Goal: Task Accomplishment & Management: Manage account settings

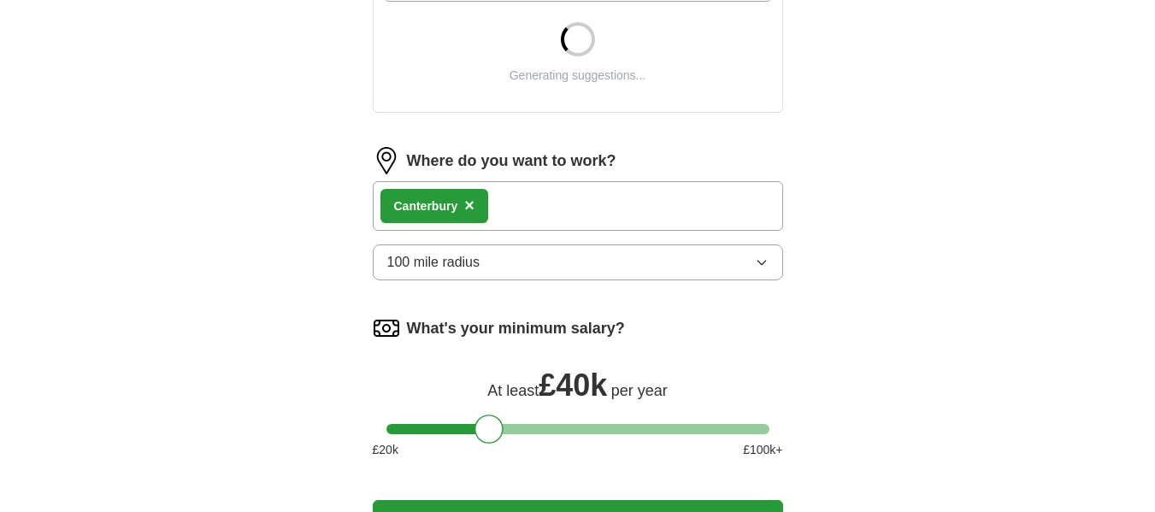
scroll to position [696, 0]
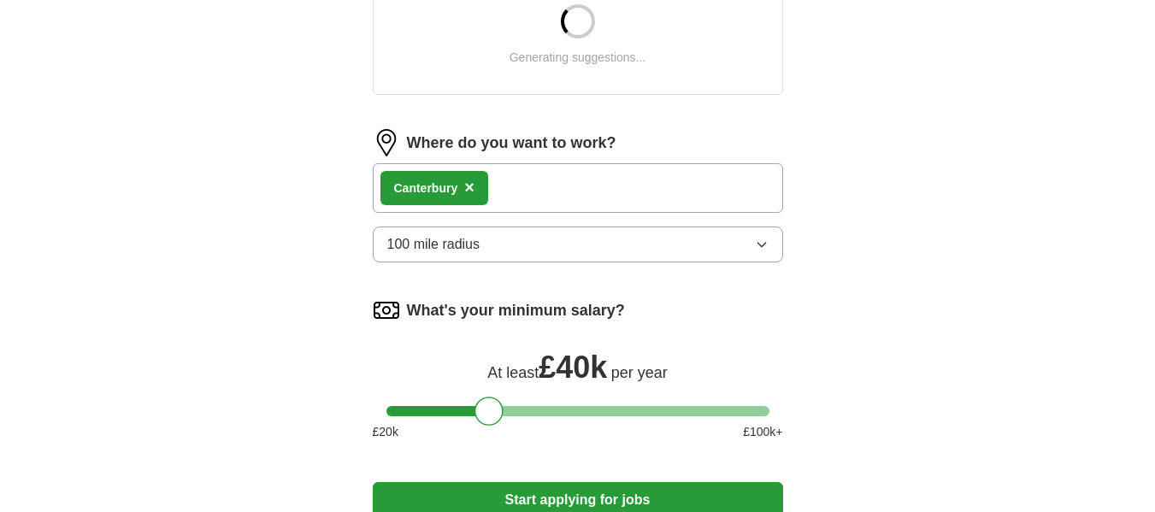
click at [766, 241] on icon "button" at bounding box center [762, 245] width 14 height 14
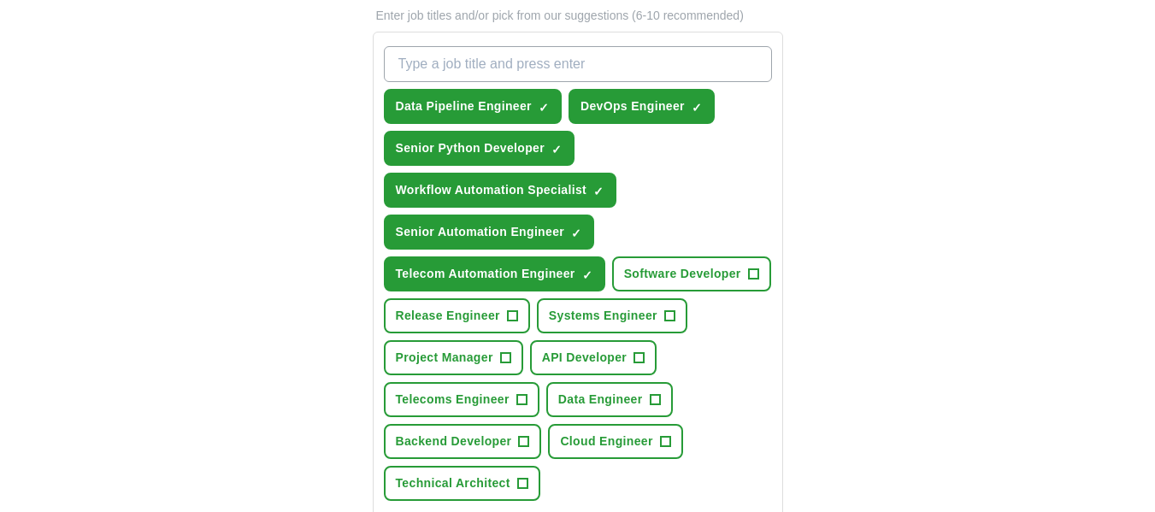
scroll to position [531, 0]
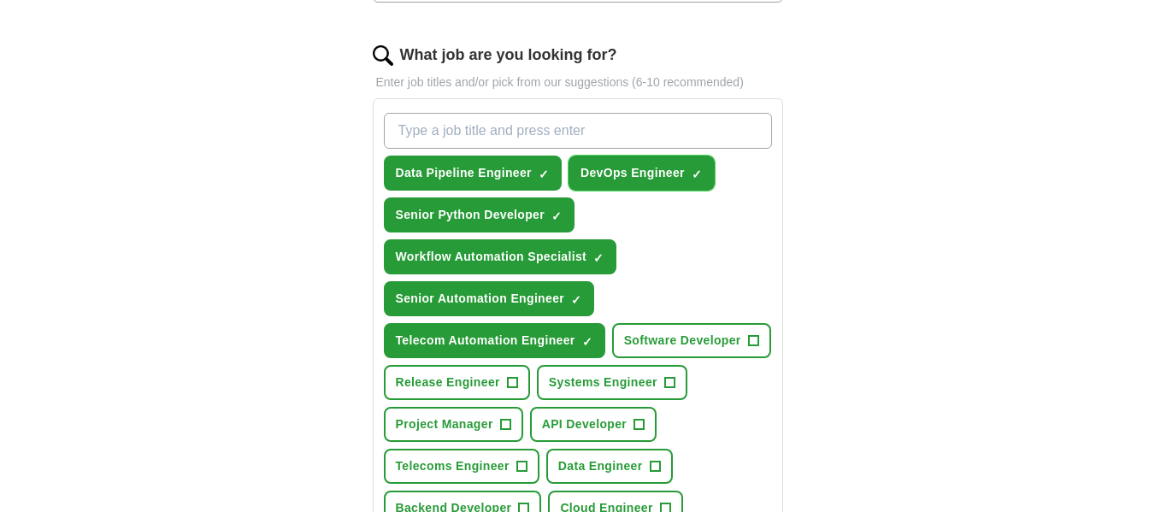
click at [0, 0] on span "×" at bounding box center [0, 0] width 0 height 0
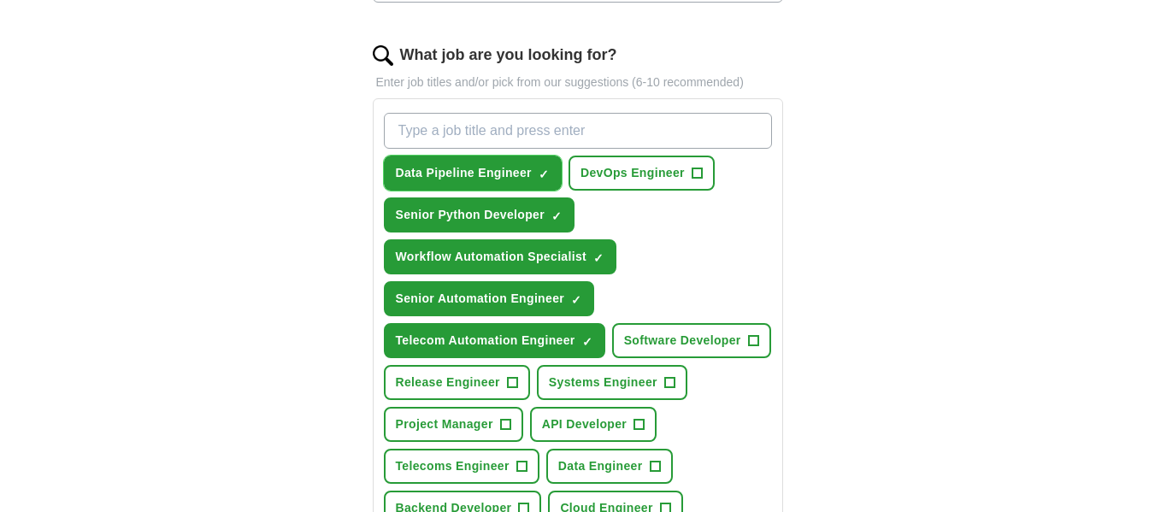
click at [0, 0] on span "×" at bounding box center [0, 0] width 0 height 0
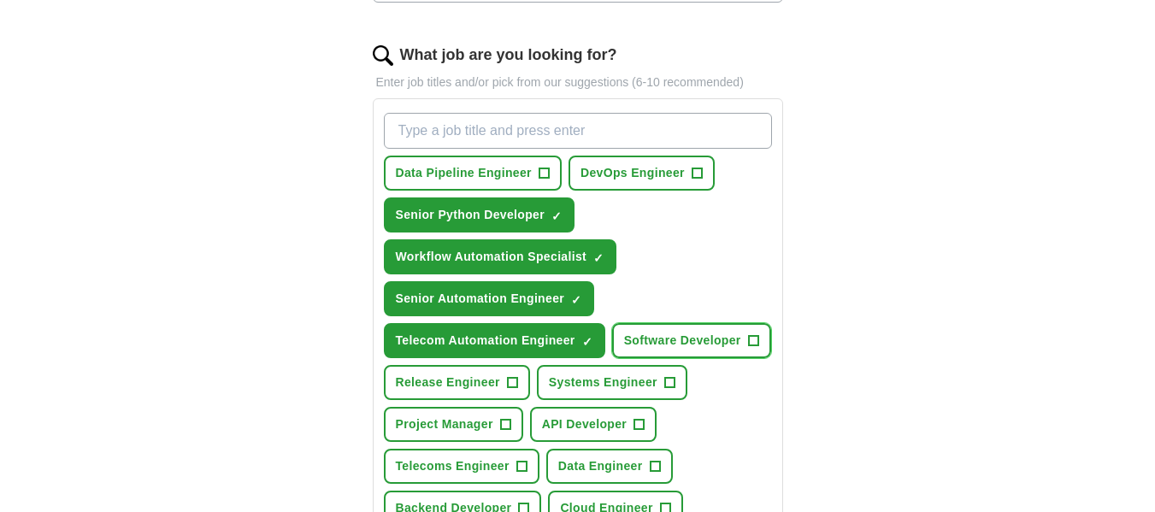
click at [752, 340] on span "+" at bounding box center [753, 341] width 10 height 14
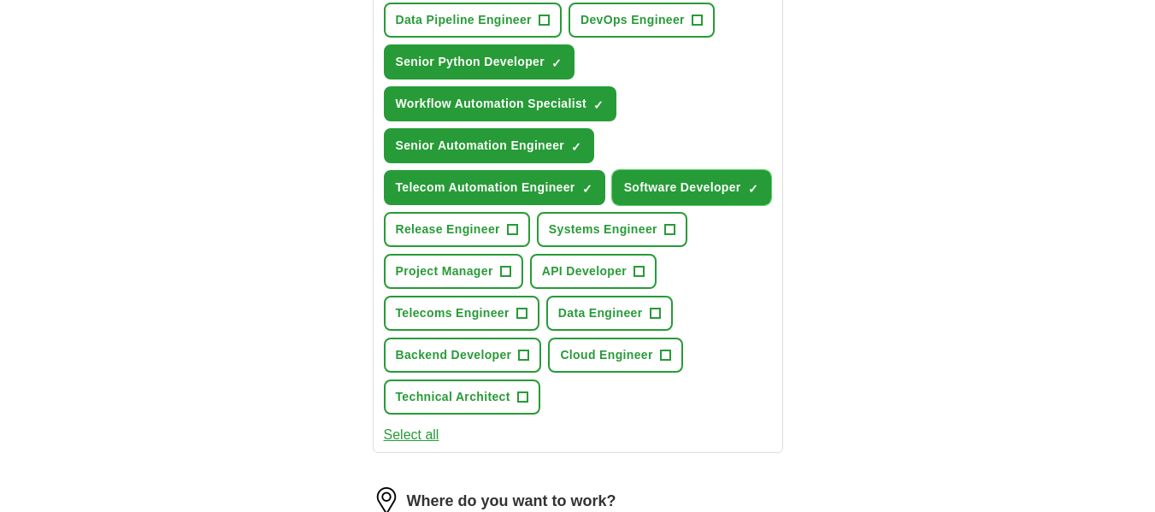
scroll to position [716, 0]
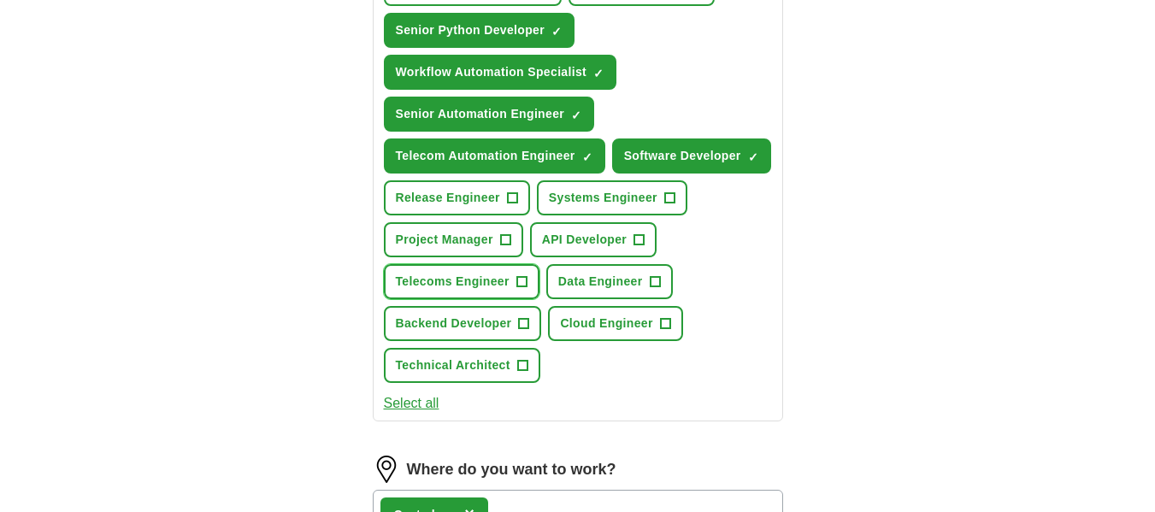
click at [522, 279] on span "+" at bounding box center [521, 282] width 10 height 14
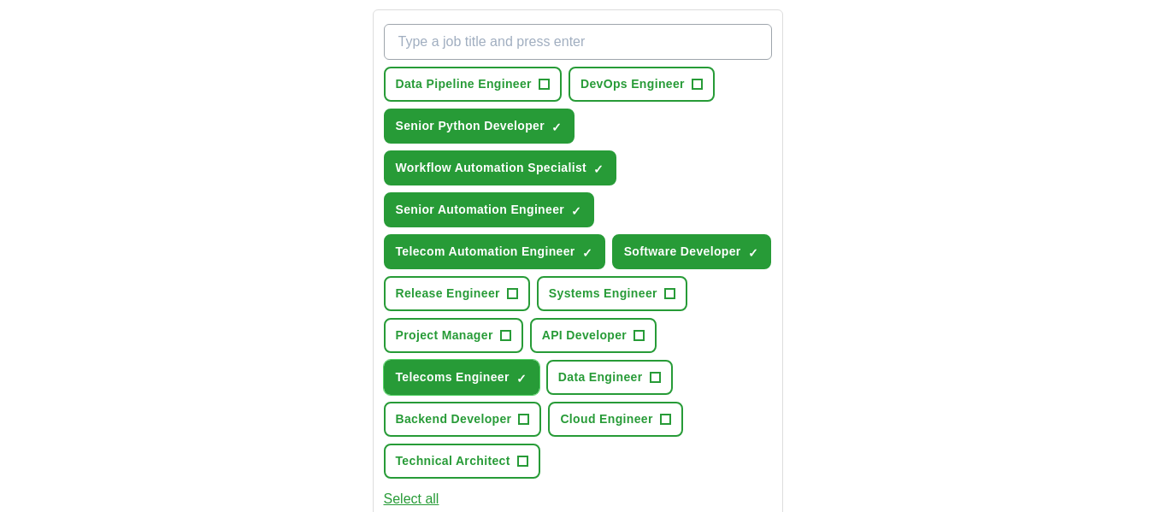
scroll to position [623, 0]
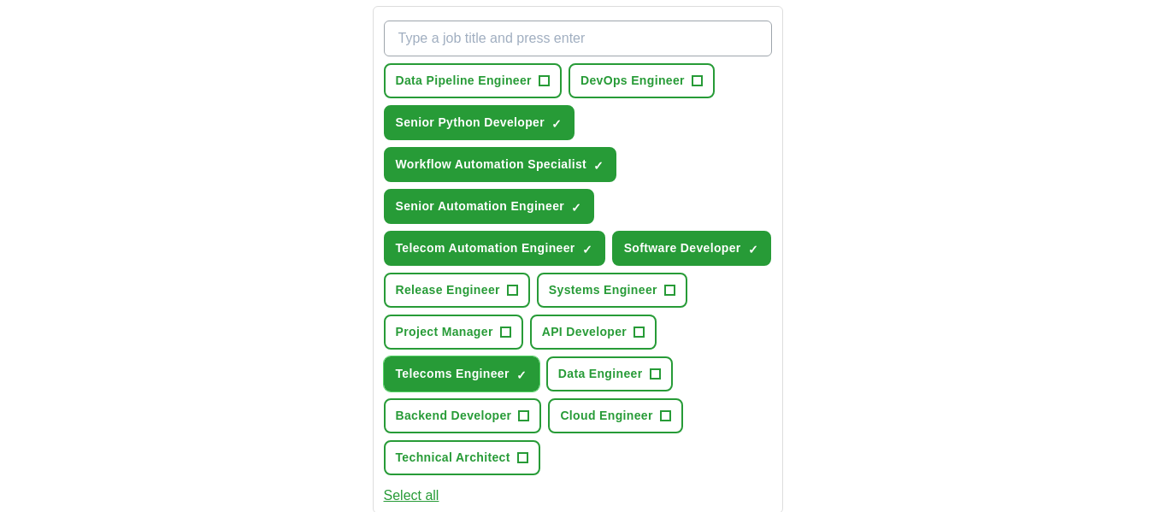
click at [518, 376] on button "Telecoms Engineer ✓ ×" at bounding box center [462, 374] width 156 height 35
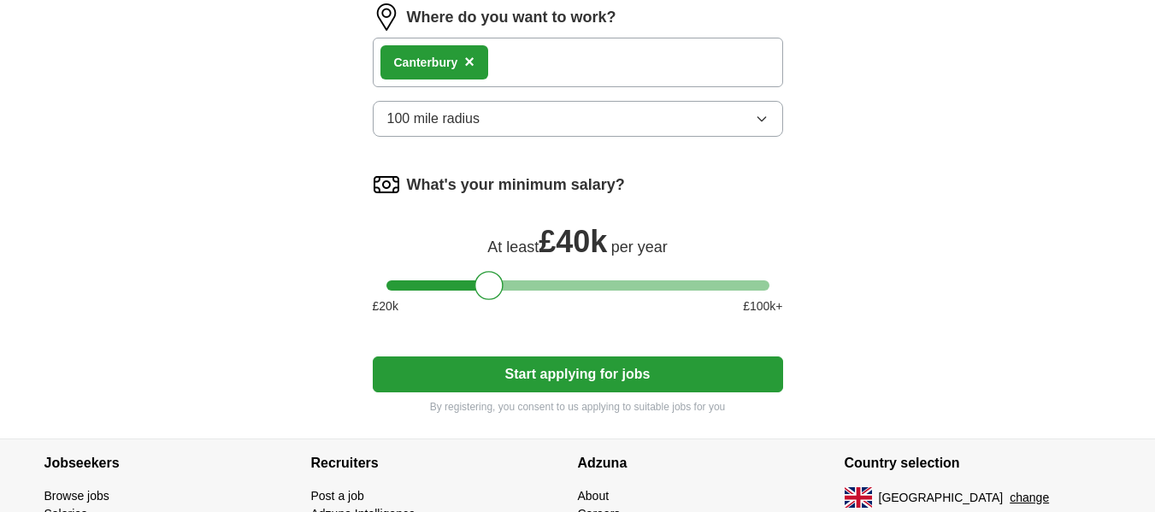
scroll to position [1171, 0]
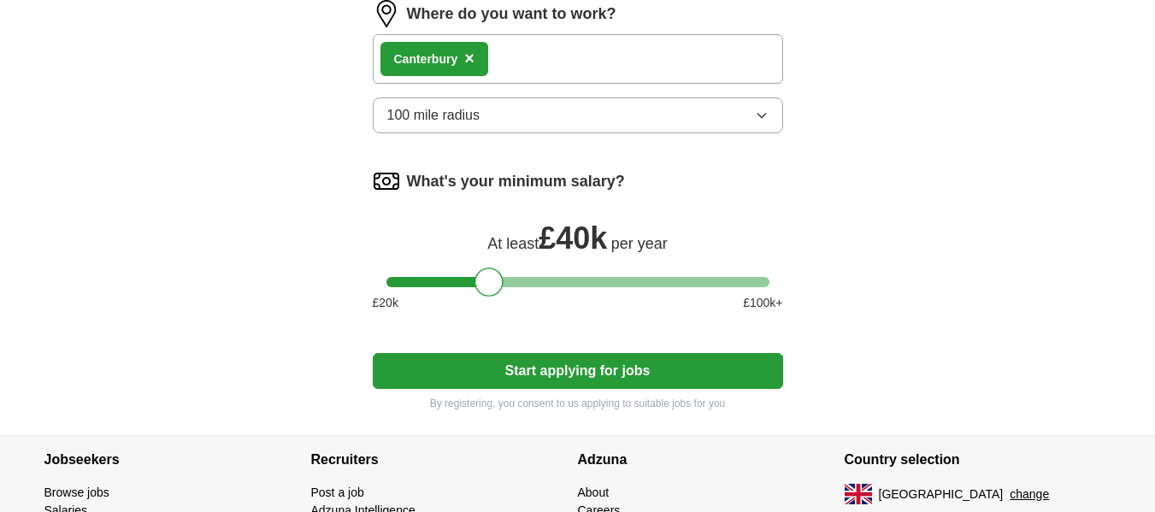
click at [687, 367] on button "Start applying for jobs" at bounding box center [578, 371] width 410 height 36
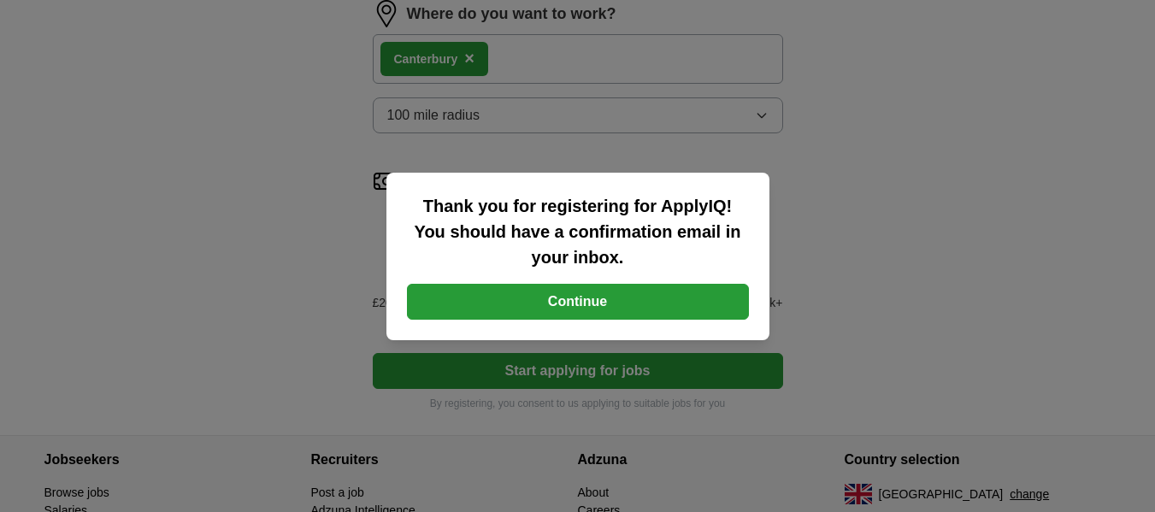
click at [625, 305] on button "Continue" at bounding box center [578, 302] width 342 height 36
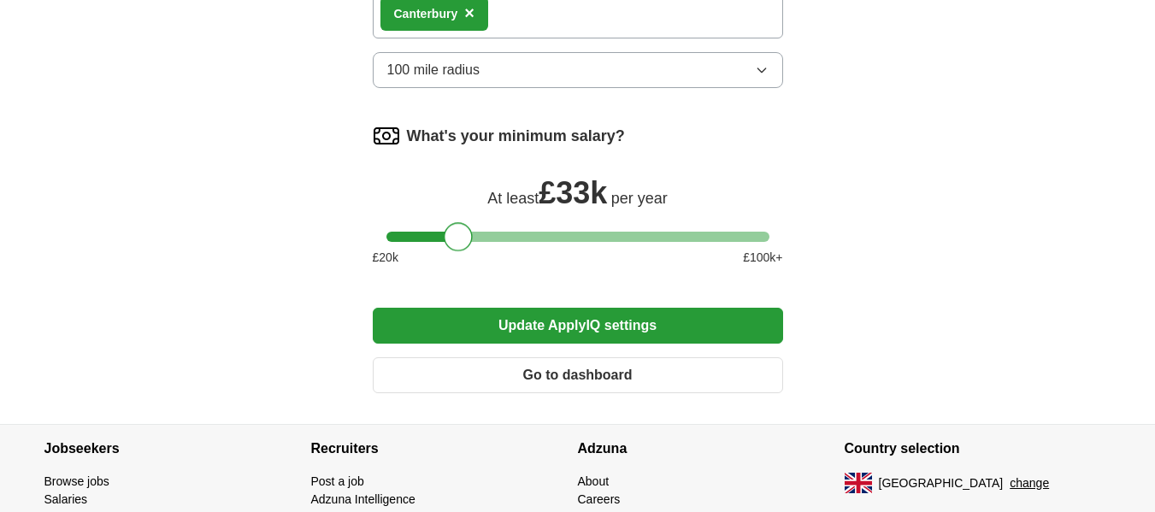
scroll to position [1175, 0]
drag, startPoint x: 481, startPoint y: 235, endPoint x: 439, endPoint y: 234, distance: 41.9
click at [439, 234] on div at bounding box center [444, 236] width 29 height 29
click at [619, 327] on button "Update ApplyIQ settings" at bounding box center [578, 326] width 410 height 36
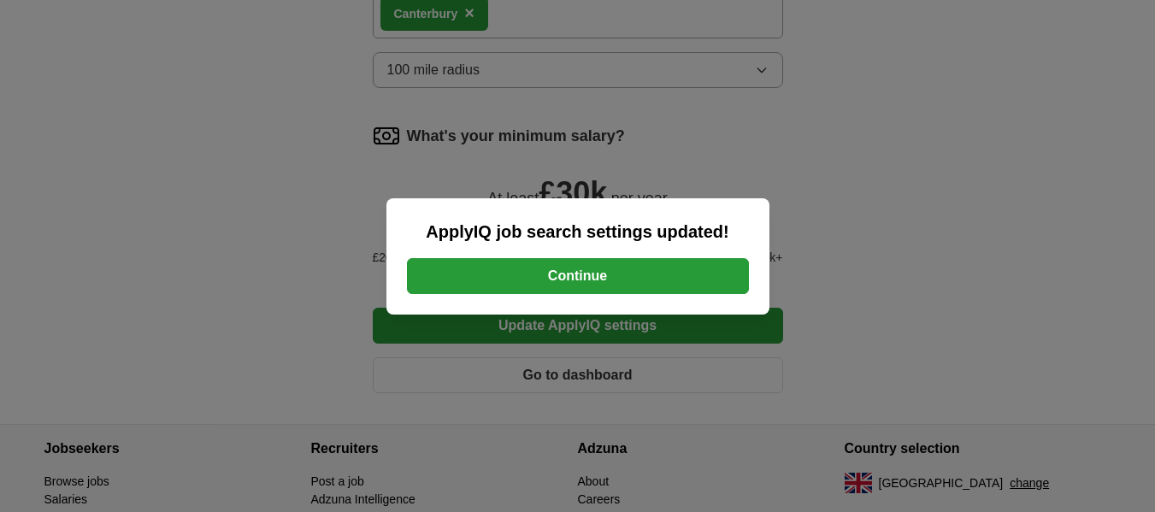
click at [613, 275] on button "Continue" at bounding box center [578, 276] width 342 height 36
